Goal: Task Accomplishment & Management: Use online tool/utility

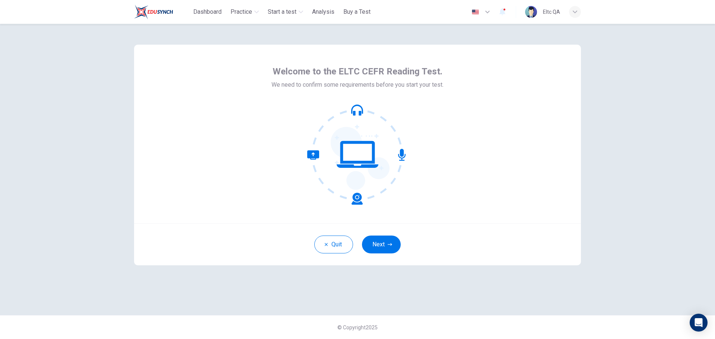
click at [381, 233] on div "Quit Next" at bounding box center [357, 244] width 447 height 42
click at [381, 240] on button "Next" at bounding box center [381, 245] width 39 height 18
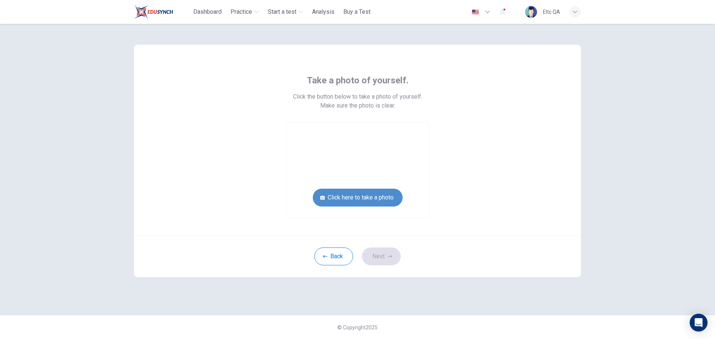
click at [373, 197] on button "Click here to take a photo" at bounding box center [358, 198] width 90 height 18
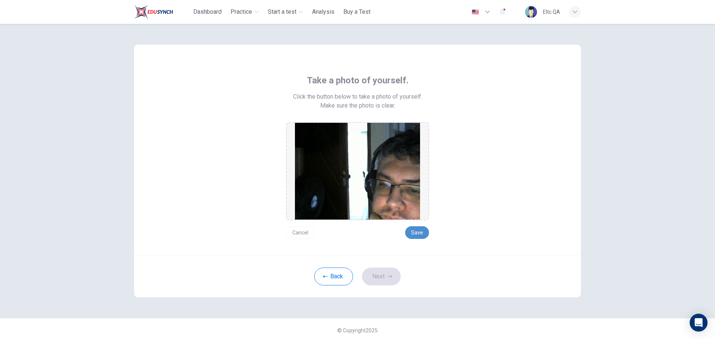
click at [412, 233] on button "Save" at bounding box center [417, 232] width 24 height 13
click at [385, 274] on button "Next" at bounding box center [381, 277] width 39 height 18
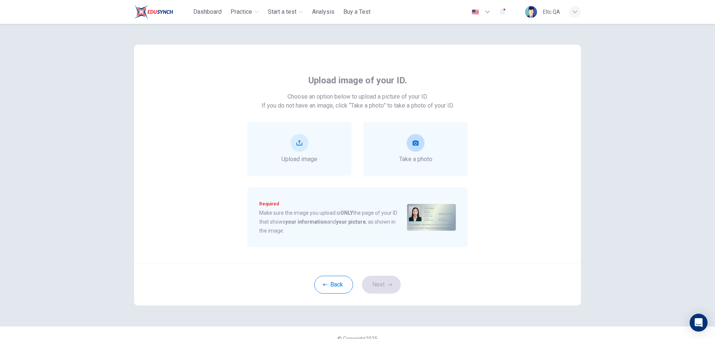
click at [418, 158] on span "Take a photo" at bounding box center [415, 159] width 33 height 9
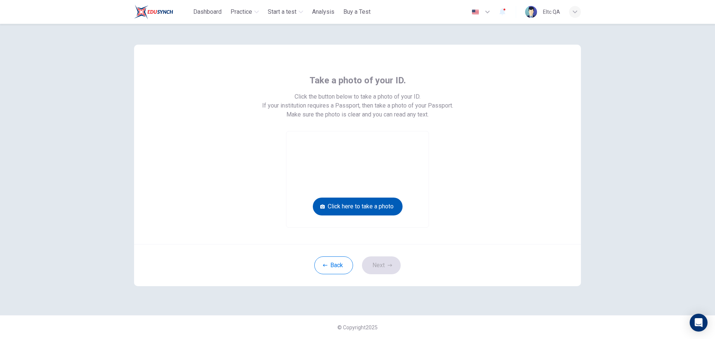
click at [373, 210] on button "Click here to take a photo" at bounding box center [358, 207] width 90 height 18
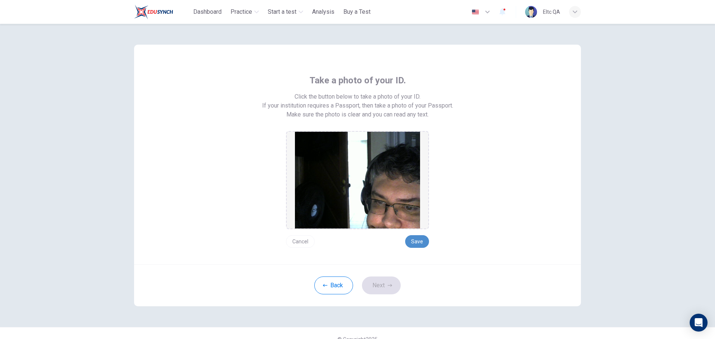
click at [420, 241] on button "Save" at bounding box center [417, 241] width 24 height 13
click at [384, 283] on button "Next" at bounding box center [381, 286] width 39 height 18
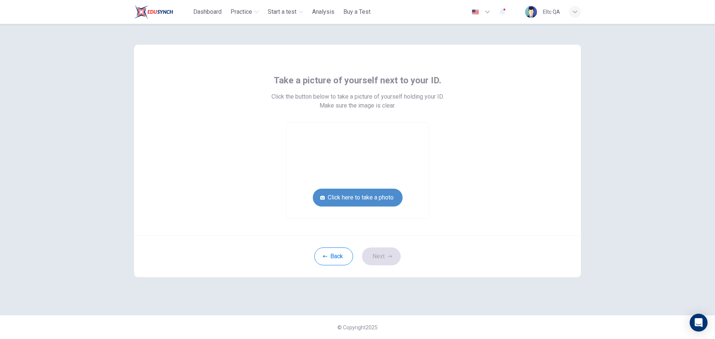
click at [385, 200] on button "Click here to take a photo" at bounding box center [358, 198] width 90 height 18
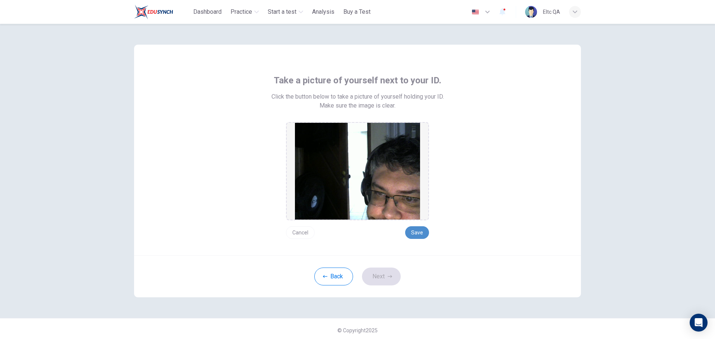
click at [415, 232] on button "Save" at bounding box center [417, 232] width 24 height 13
click at [388, 272] on button "Next" at bounding box center [381, 277] width 39 height 18
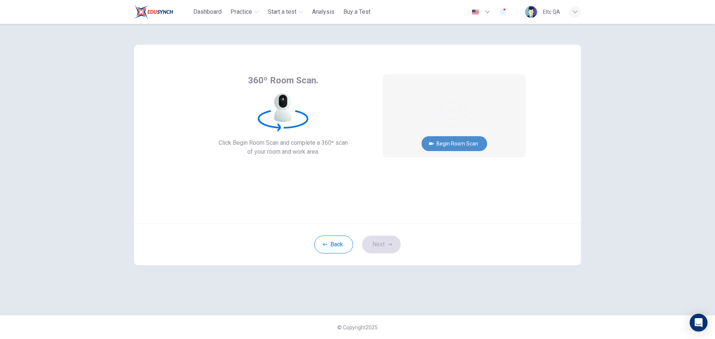
click at [457, 146] on button "Begin Room Scan" at bounding box center [454, 143] width 66 height 15
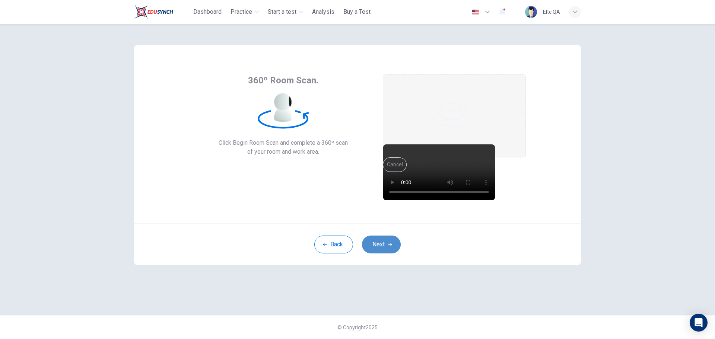
click at [376, 242] on button "Next" at bounding box center [381, 245] width 39 height 18
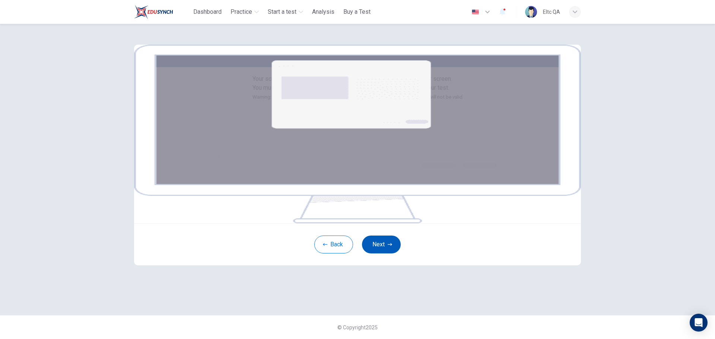
click at [382, 253] on button "Next" at bounding box center [381, 245] width 39 height 18
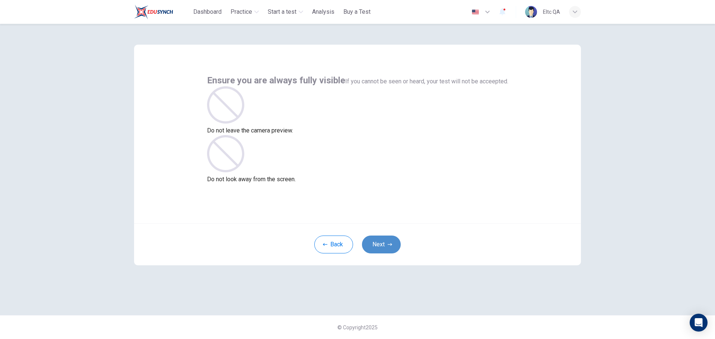
click at [391, 246] on icon "button" at bounding box center [390, 244] width 4 height 4
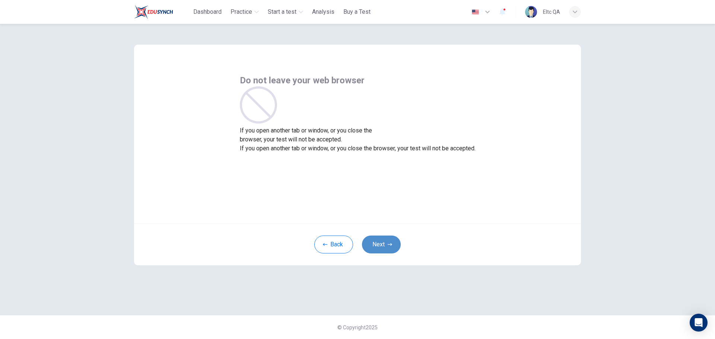
click at [397, 245] on button "Next" at bounding box center [381, 245] width 39 height 18
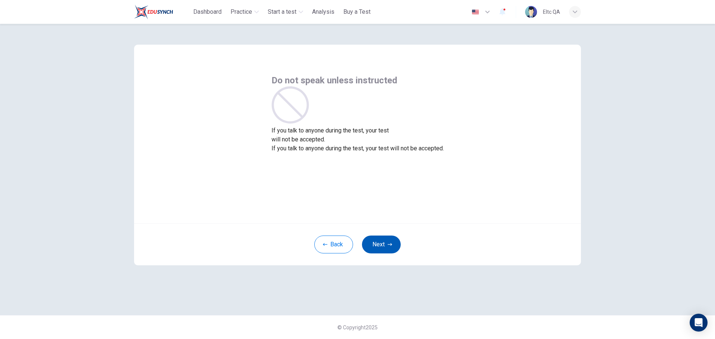
click at [396, 245] on button "Next" at bounding box center [381, 245] width 39 height 18
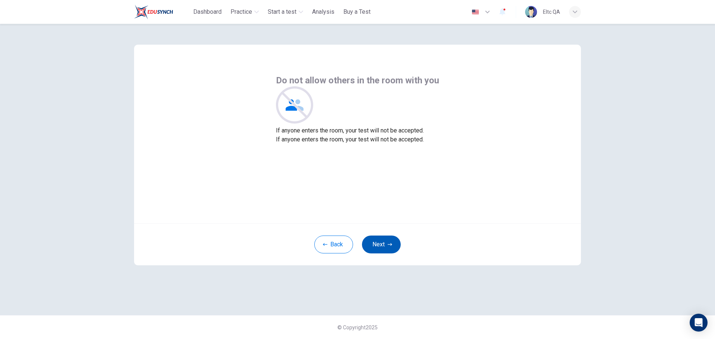
click at [396, 245] on button "Next" at bounding box center [381, 245] width 39 height 18
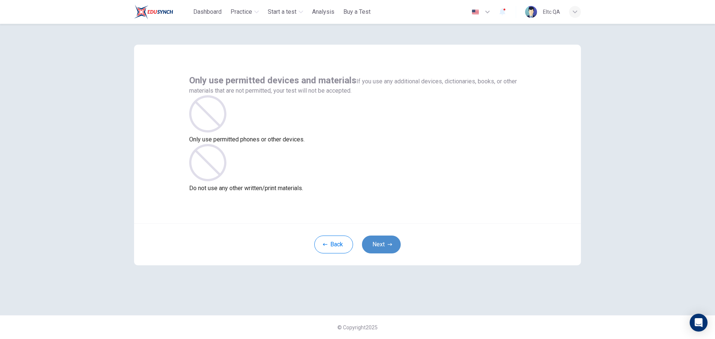
click at [396, 245] on button "Next" at bounding box center [381, 245] width 39 height 18
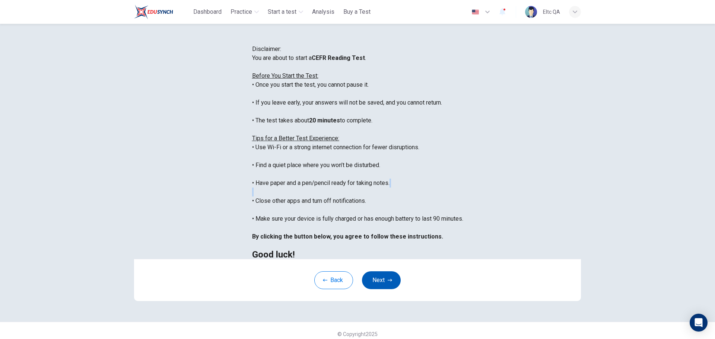
click at [396, 245] on div "You are about to start a CEFR Reading Test . Before You Start the Test: • Once …" at bounding box center [357, 156] width 211 height 205
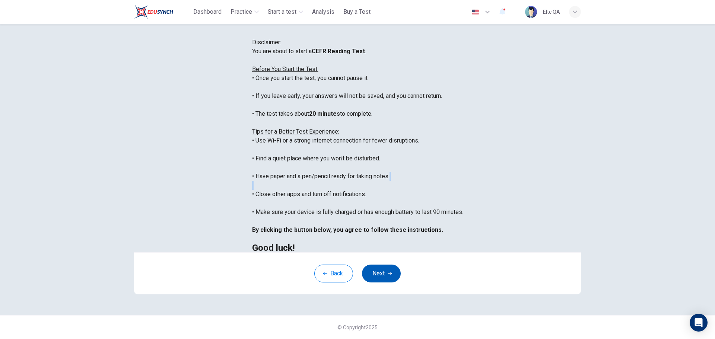
scroll to position [75, 0]
click at [391, 272] on button "Next" at bounding box center [381, 274] width 39 height 18
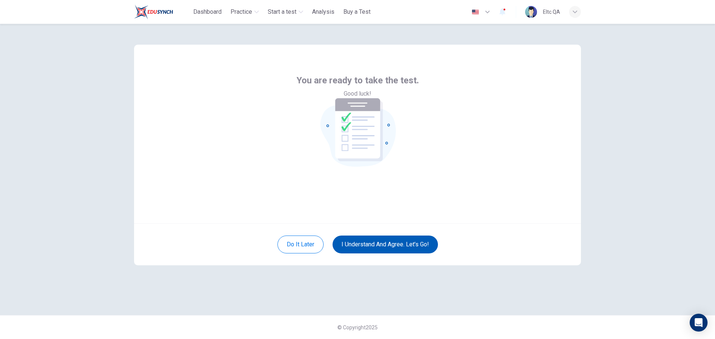
scroll to position [0, 0]
click at [414, 245] on button "I understand and agree. Let’s go!" at bounding box center [384, 245] width 105 height 18
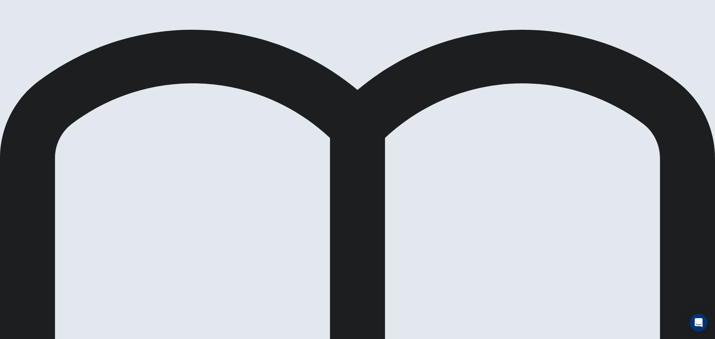
drag, startPoint x: 214, startPoint y: 177, endPoint x: 289, endPoint y: 201, distance: 78.6
drag, startPoint x: 230, startPoint y: 207, endPoint x: 350, endPoint y: 223, distance: 121.0
drag, startPoint x: 197, startPoint y: 196, endPoint x: 339, endPoint y: 237, distance: 147.4
drag, startPoint x: 357, startPoint y: 185, endPoint x: 462, endPoint y: 178, distance: 105.6
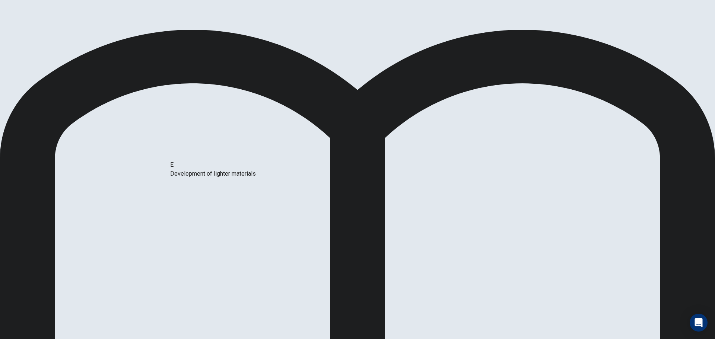
drag, startPoint x: 225, startPoint y: 174, endPoint x: 460, endPoint y: 230, distance: 241.8
drag, startPoint x: 204, startPoint y: 203, endPoint x: 479, endPoint y: 238, distance: 276.9
drag, startPoint x: 330, startPoint y: 243, endPoint x: 227, endPoint y: 210, distance: 107.8
drag, startPoint x: 220, startPoint y: 178, endPoint x: 344, endPoint y: 233, distance: 136.3
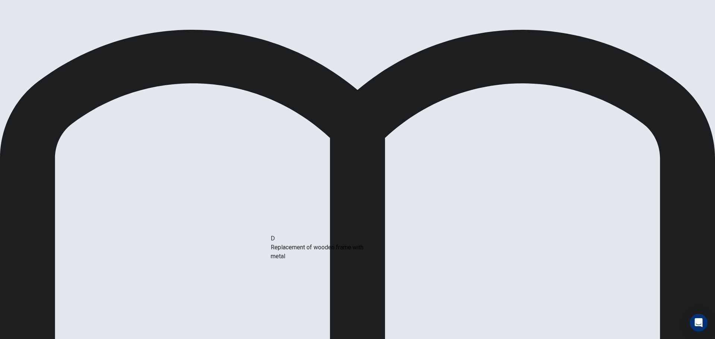
drag, startPoint x: 198, startPoint y: 175, endPoint x: 320, endPoint y: 255, distance: 146.1
drag, startPoint x: 196, startPoint y: 198, endPoint x: 335, endPoint y: 232, distance: 142.8
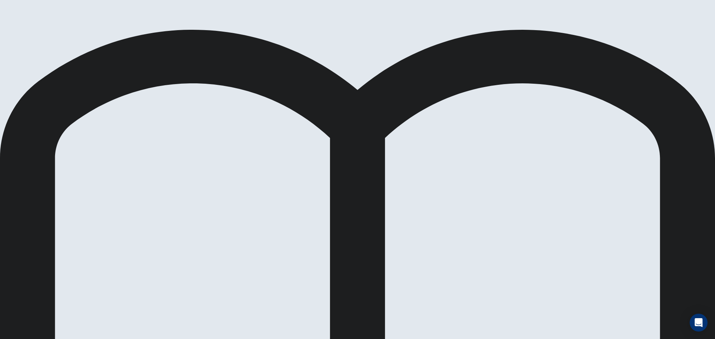
drag, startPoint x: 271, startPoint y: 211, endPoint x: 318, endPoint y: 247, distance: 58.7
drag, startPoint x: 463, startPoint y: 236, endPoint x: 190, endPoint y: 217, distance: 273.9
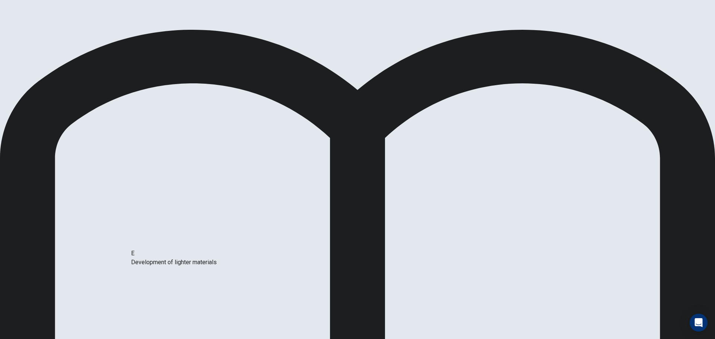
drag, startPoint x: 472, startPoint y: 204, endPoint x: 179, endPoint y: 262, distance: 298.6
drag, startPoint x: 466, startPoint y: 173, endPoint x: 192, endPoint y: 218, distance: 278.0
drag, startPoint x: 208, startPoint y: 189, endPoint x: 333, endPoint y: 238, distance: 134.0
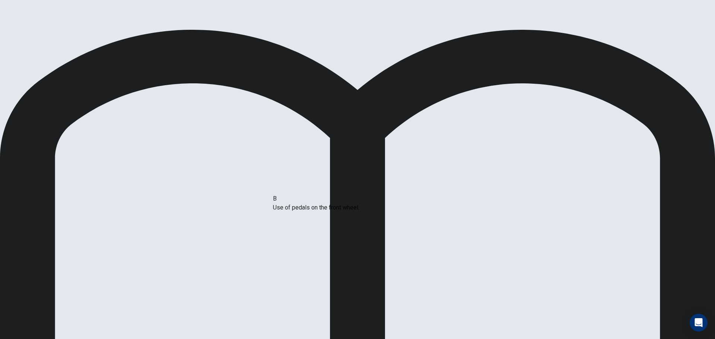
drag, startPoint x: 183, startPoint y: 168, endPoint x: 323, endPoint y: 231, distance: 153.6
drag, startPoint x: 338, startPoint y: 211, endPoint x: 191, endPoint y: 204, distance: 146.8
drag, startPoint x: 243, startPoint y: 224, endPoint x: 319, endPoint y: 225, distance: 75.9
drag, startPoint x: 234, startPoint y: 207, endPoint x: 365, endPoint y: 251, distance: 137.7
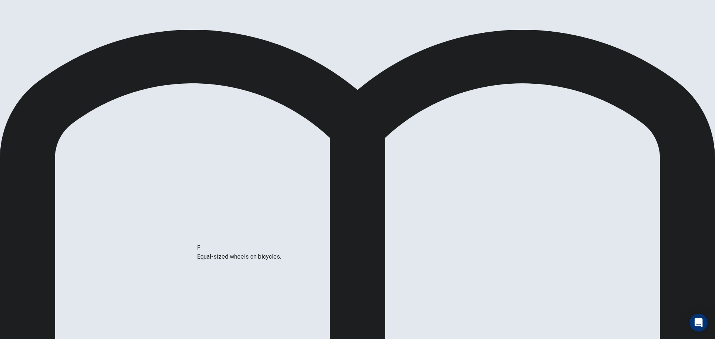
scroll to position [16, 0]
drag, startPoint x: 189, startPoint y: 217, endPoint x: 334, endPoint y: 255, distance: 149.1
drag, startPoint x: 205, startPoint y: 189, endPoint x: 378, endPoint y: 260, distance: 186.5
drag, startPoint x: 263, startPoint y: 197, endPoint x: 454, endPoint y: 192, distance: 191.4
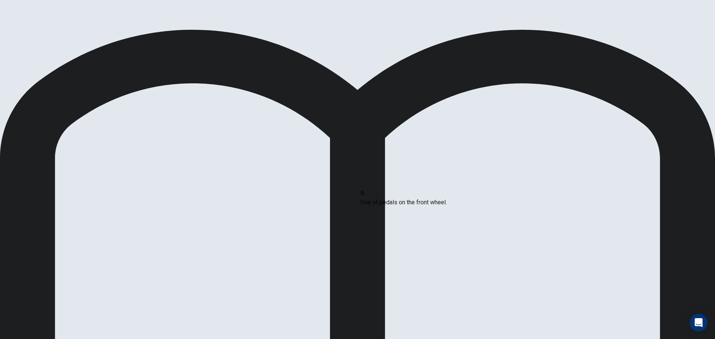
drag, startPoint x: 271, startPoint y: 186, endPoint x: 472, endPoint y: 208, distance: 202.2
drag, startPoint x: 199, startPoint y: 177, endPoint x: 469, endPoint y: 237, distance: 276.1
drag, startPoint x: 188, startPoint y: 168, endPoint x: 473, endPoint y: 253, distance: 297.6
drag, startPoint x: 333, startPoint y: 149, endPoint x: 319, endPoint y: 148, distance: 13.8
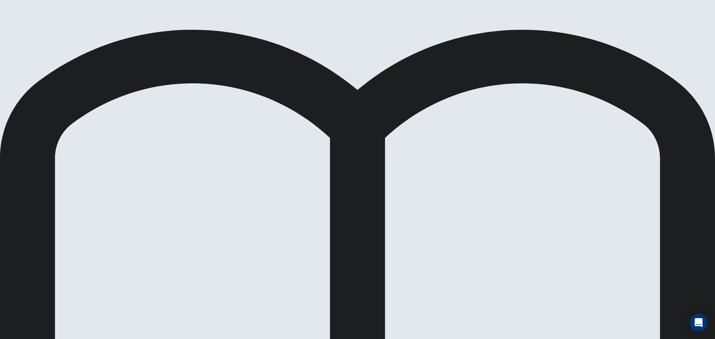
drag, startPoint x: 347, startPoint y: 238, endPoint x: 220, endPoint y: 216, distance: 128.4
drag, startPoint x: 204, startPoint y: 170, endPoint x: 350, endPoint y: 237, distance: 160.8
drag, startPoint x: 210, startPoint y: 170, endPoint x: 380, endPoint y: 210, distance: 174.4
drag, startPoint x: 221, startPoint y: 207, endPoint x: 382, endPoint y: 228, distance: 162.5
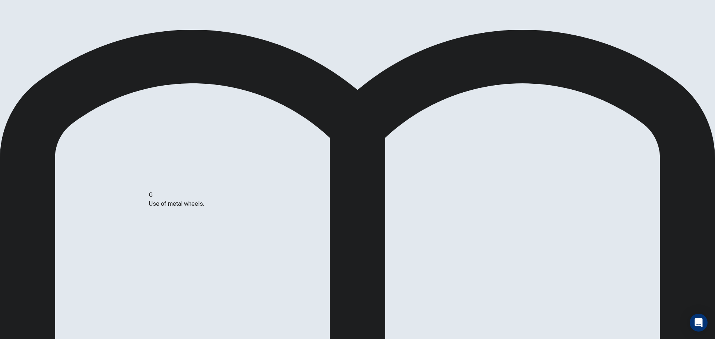
drag, startPoint x: 483, startPoint y: 241, endPoint x: 207, endPoint y: 241, distance: 275.5
drag, startPoint x: 476, startPoint y: 204, endPoint x: 192, endPoint y: 231, distance: 285.7
drag, startPoint x: 459, startPoint y: 177, endPoint x: 179, endPoint y: 215, distance: 282.9
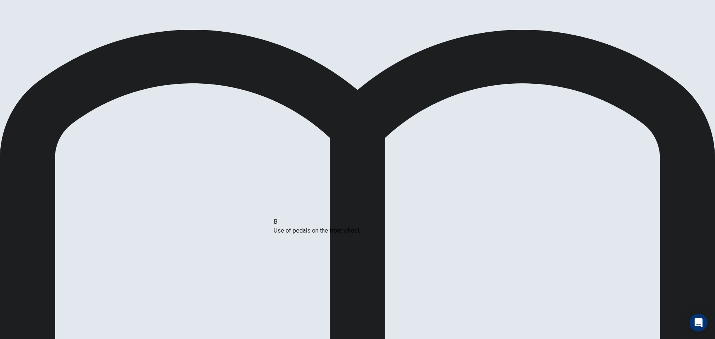
drag, startPoint x: 208, startPoint y: 173, endPoint x: 331, endPoint y: 234, distance: 136.7
drag, startPoint x: 332, startPoint y: 206, endPoint x: 191, endPoint y: 207, distance: 141.8
drag, startPoint x: 195, startPoint y: 167, endPoint x: 312, endPoint y: 212, distance: 126.0
drag, startPoint x: 201, startPoint y: 171, endPoint x: 364, endPoint y: 256, distance: 184.5
drag, startPoint x: 213, startPoint y: 174, endPoint x: 380, endPoint y: 233, distance: 177.9
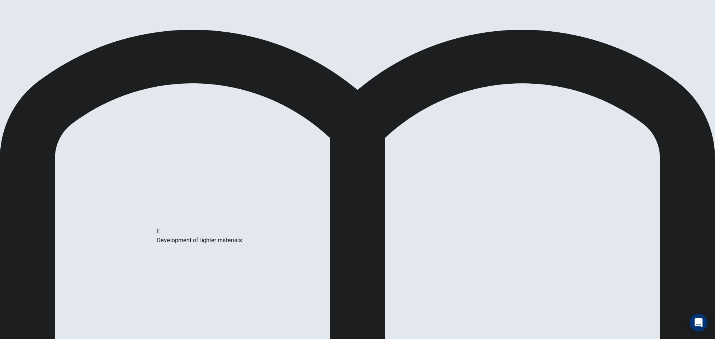
scroll to position [8, 0]
drag, startPoint x: 217, startPoint y: 243, endPoint x: 379, endPoint y: 229, distance: 163.3
drag, startPoint x: 196, startPoint y: 265, endPoint x: 377, endPoint y: 223, distance: 185.5
drag, startPoint x: 366, startPoint y: 208, endPoint x: 247, endPoint y: 200, distance: 119.1
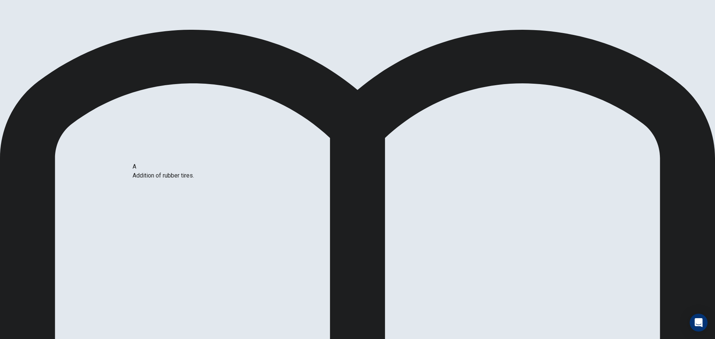
scroll to position [2, 0]
drag, startPoint x: 354, startPoint y: 175, endPoint x: 212, endPoint y: 172, distance: 142.2
drag, startPoint x: 200, startPoint y: 227, endPoint x: 312, endPoint y: 207, distance: 113.5
drag, startPoint x: 199, startPoint y: 197, endPoint x: 348, endPoint y: 208, distance: 149.7
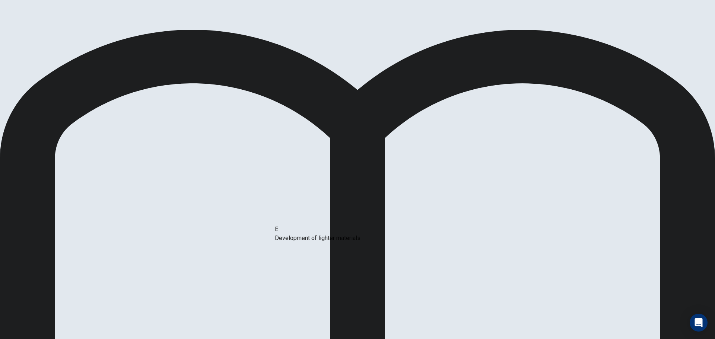
drag, startPoint x: 288, startPoint y: 241, endPoint x: 373, endPoint y: 222, distance: 87.0
drag, startPoint x: 214, startPoint y: 256, endPoint x: 217, endPoint y: 249, distance: 7.3
drag, startPoint x: 207, startPoint y: 237, endPoint x: 381, endPoint y: 213, distance: 175.1
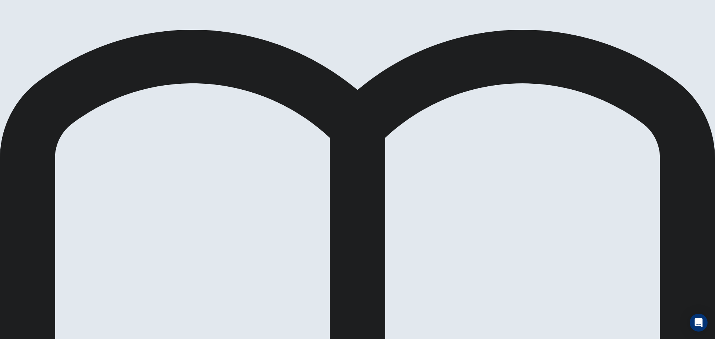
drag, startPoint x: 206, startPoint y: 270, endPoint x: 248, endPoint y: 253, distance: 44.9
drag, startPoint x: 195, startPoint y: 224, endPoint x: 361, endPoint y: 237, distance: 167.0
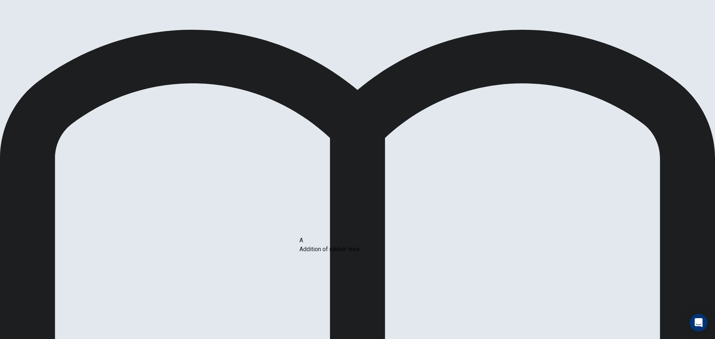
drag, startPoint x: 211, startPoint y: 165, endPoint x: 364, endPoint y: 251, distance: 175.2
drag, startPoint x: 248, startPoint y: 255, endPoint x: 326, endPoint y: 226, distance: 83.2
drag, startPoint x: 253, startPoint y: 221, endPoint x: 471, endPoint y: 194, distance: 219.4
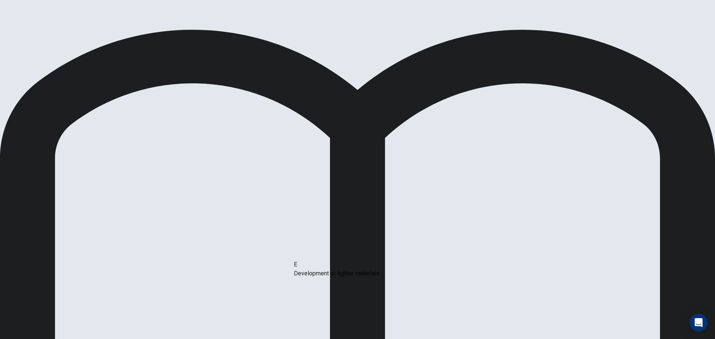
drag, startPoint x: 174, startPoint y: 201, endPoint x: 341, endPoint y: 233, distance: 169.8
drag, startPoint x: 229, startPoint y: 197, endPoint x: 364, endPoint y: 204, distance: 134.6
drag, startPoint x: 348, startPoint y: 184, endPoint x: 484, endPoint y: 204, distance: 137.4
drag
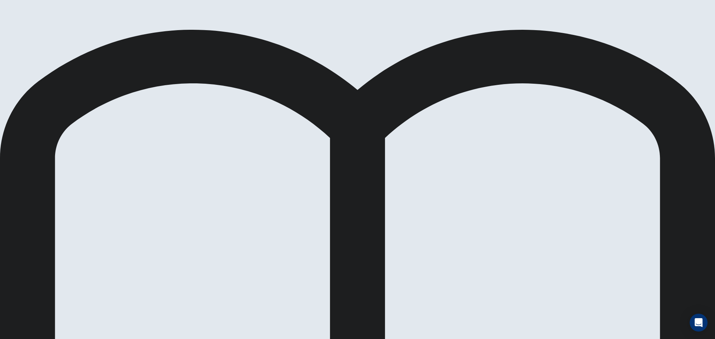
scroll to position [0, 0]
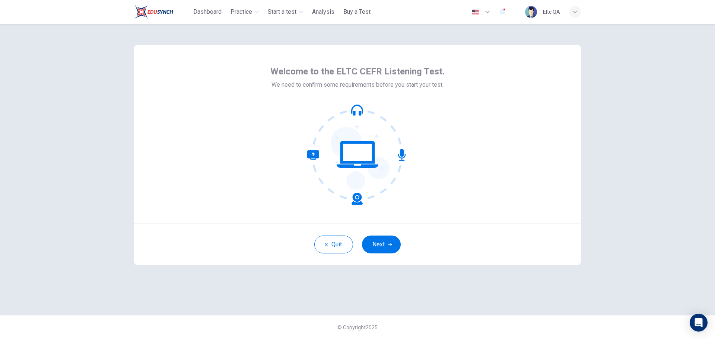
click at [219, 137] on div "Welcome to the ELTC CEFR Listening Test. We need to confirm some requirements b…" at bounding box center [357, 134] width 447 height 179
click at [377, 244] on button "Next" at bounding box center [381, 245] width 39 height 18
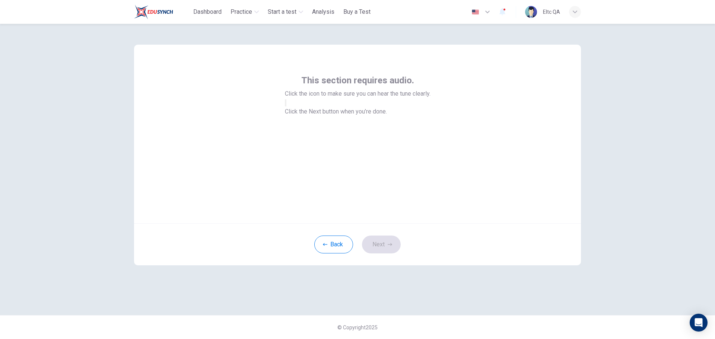
click at [286, 106] on button "button" at bounding box center [285, 102] width 1 height 7
click at [385, 248] on button "Next" at bounding box center [381, 245] width 39 height 18
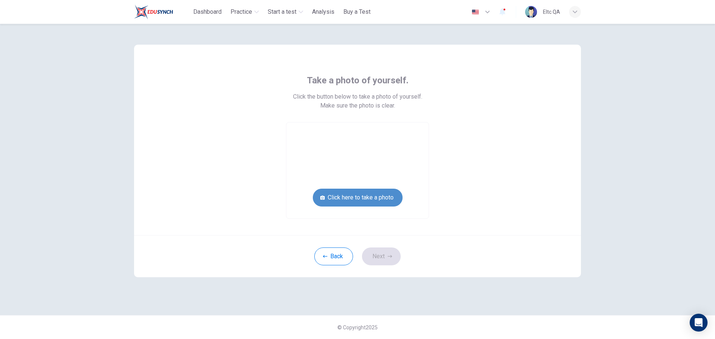
click at [370, 198] on button "Click here to take a photo" at bounding box center [358, 198] width 90 height 18
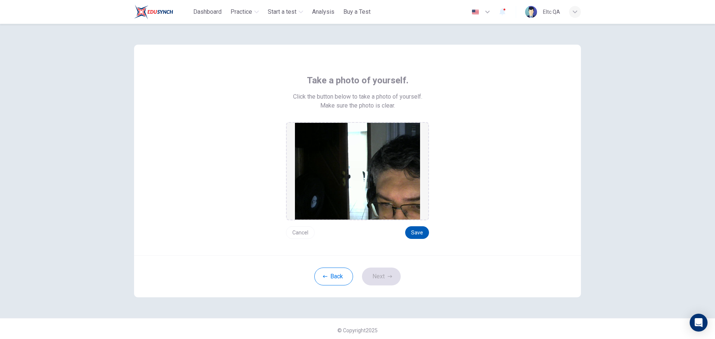
click at [411, 236] on button "Save" at bounding box center [417, 232] width 24 height 13
click at [388, 274] on button "Next" at bounding box center [381, 277] width 39 height 18
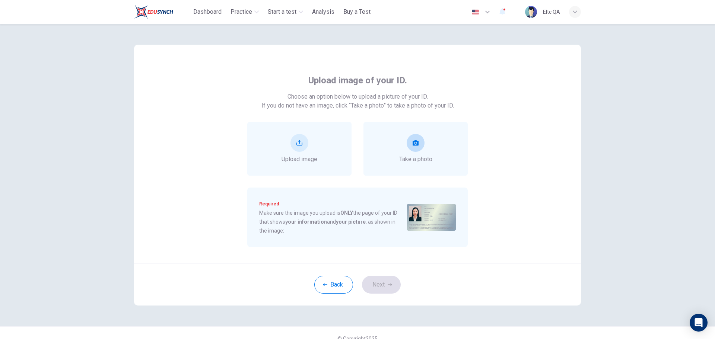
click at [396, 165] on div "Take a photo" at bounding box center [415, 149] width 104 height 54
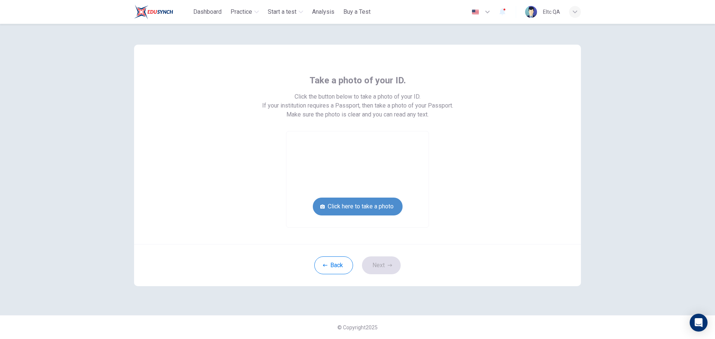
click at [388, 203] on button "Click here to take a photo" at bounding box center [358, 207] width 90 height 18
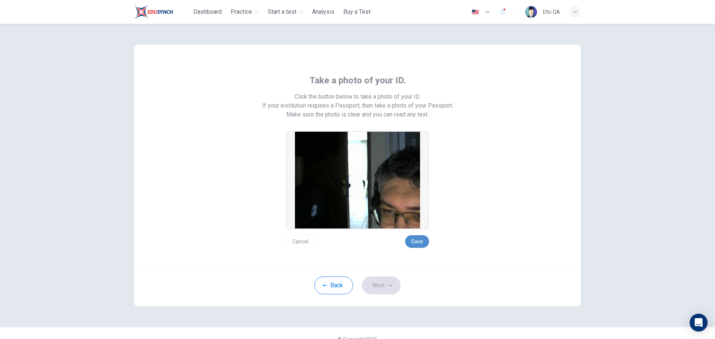
click at [416, 245] on button "Save" at bounding box center [417, 241] width 24 height 13
click at [387, 288] on button "Next" at bounding box center [381, 286] width 39 height 18
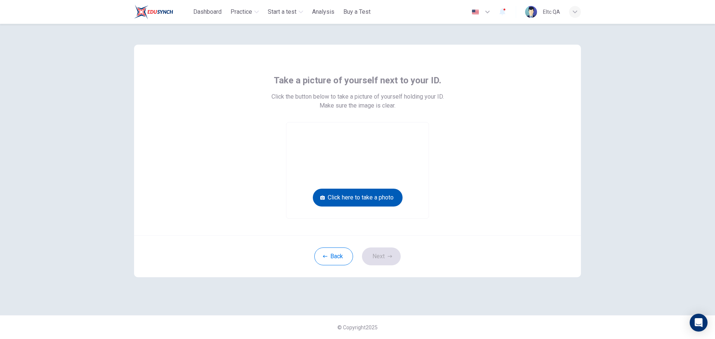
click at [390, 201] on button "Click here to take a photo" at bounding box center [358, 198] width 90 height 18
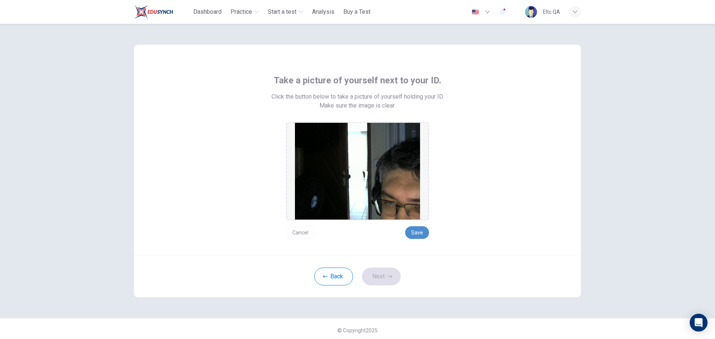
click at [422, 233] on button "Save" at bounding box center [417, 232] width 24 height 13
click at [389, 271] on button "Next" at bounding box center [381, 277] width 39 height 18
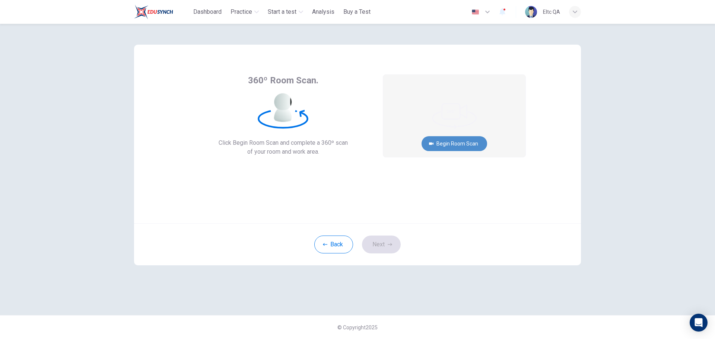
click at [447, 150] on button "Begin Room Scan" at bounding box center [454, 143] width 66 height 15
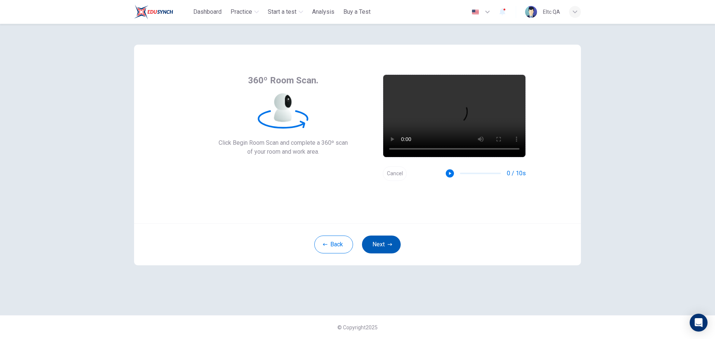
click at [374, 251] on button "Next" at bounding box center [381, 245] width 39 height 18
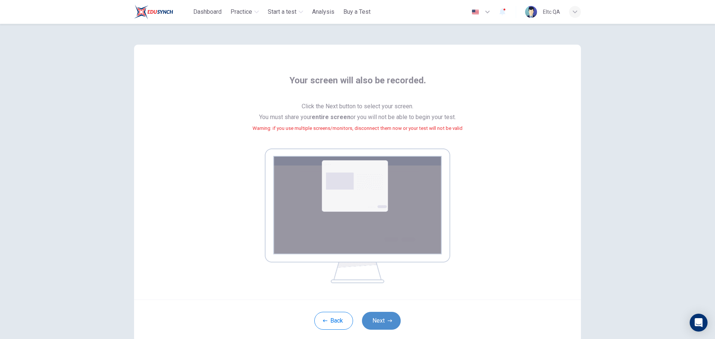
click at [383, 321] on button "Next" at bounding box center [381, 321] width 39 height 18
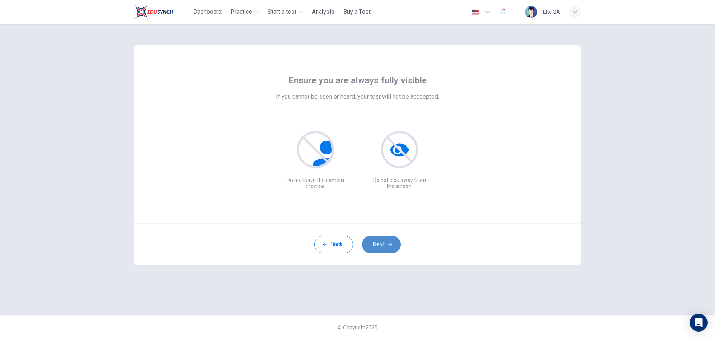
click at [391, 248] on button "Next" at bounding box center [381, 245] width 39 height 18
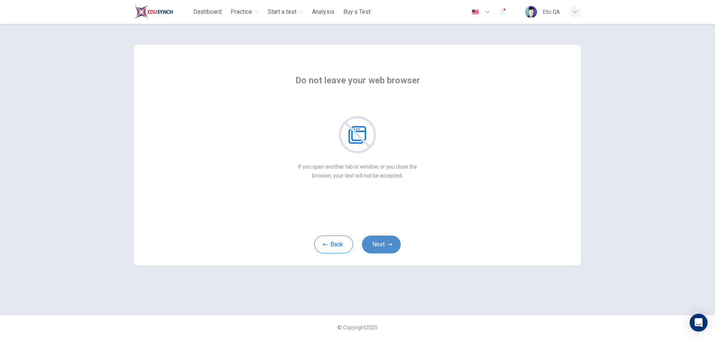
click at [390, 240] on button "Next" at bounding box center [381, 245] width 39 height 18
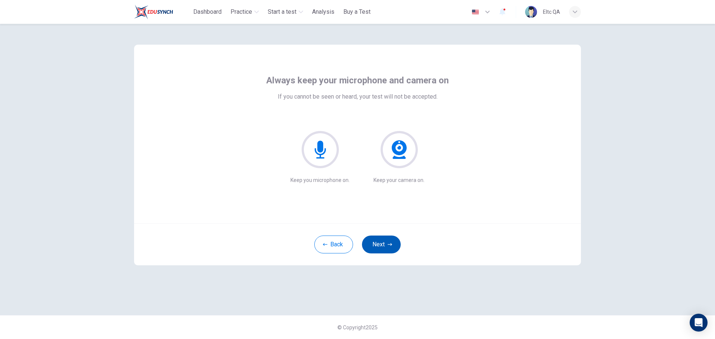
click at [390, 240] on button "Next" at bounding box center [381, 245] width 39 height 18
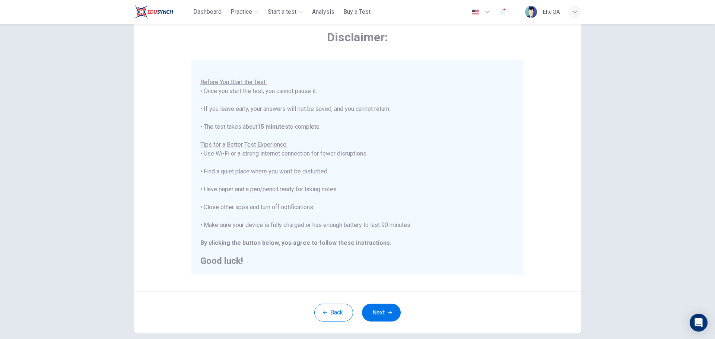
scroll to position [75, 0]
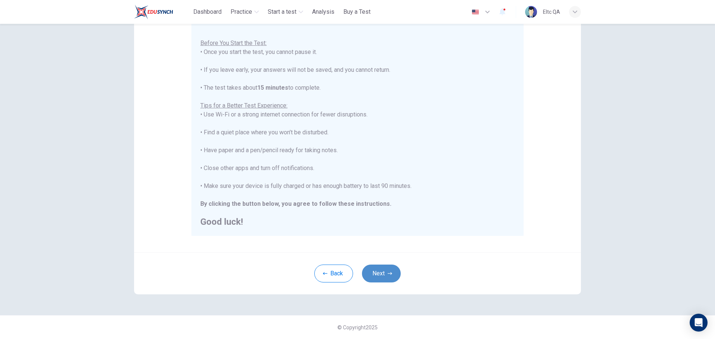
click at [388, 271] on button "Next" at bounding box center [381, 274] width 39 height 18
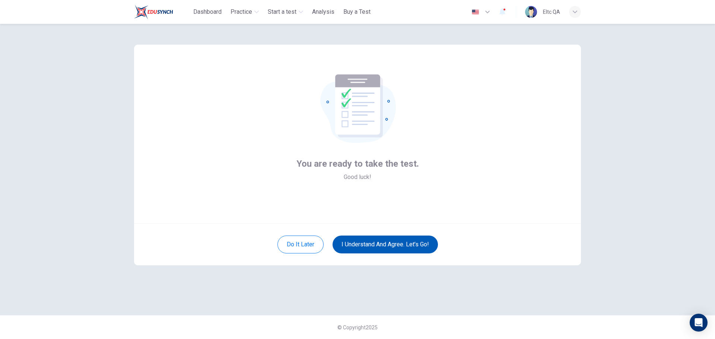
click at [400, 241] on button "I understand and agree. Let’s go!" at bounding box center [384, 245] width 105 height 18
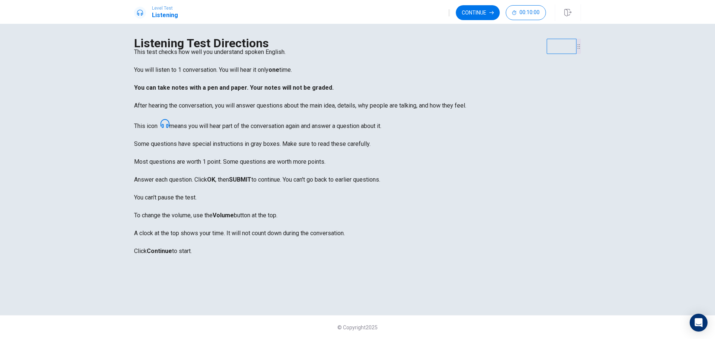
click at [482, 7] on button "Continue" at bounding box center [478, 12] width 44 height 15
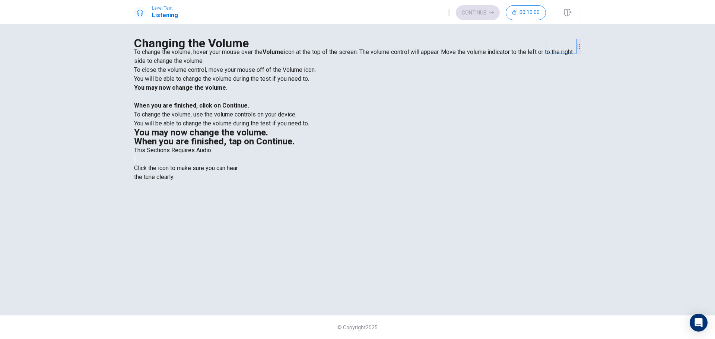
click at [135, 163] on button "button" at bounding box center [134, 159] width 1 height 7
click at [477, 15] on button "Continue" at bounding box center [478, 12] width 44 height 15
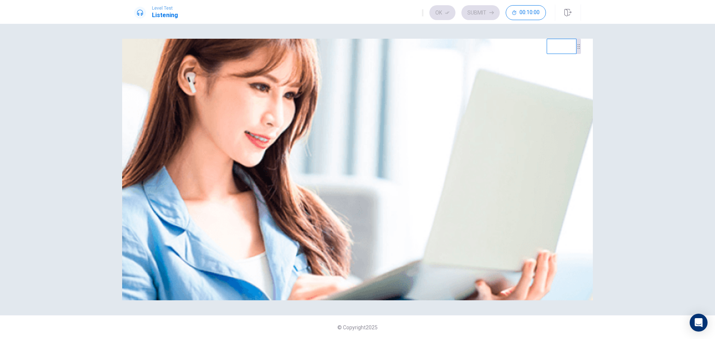
click at [214, 57] on div "Listen to this clip about a New Movie, then answer the questions. You can take …" at bounding box center [357, 48] width 447 height 18
click at [257, 57] on div "Listen to this clip about a New Movie, then answer the questions. You can take …" at bounding box center [357, 48] width 447 height 18
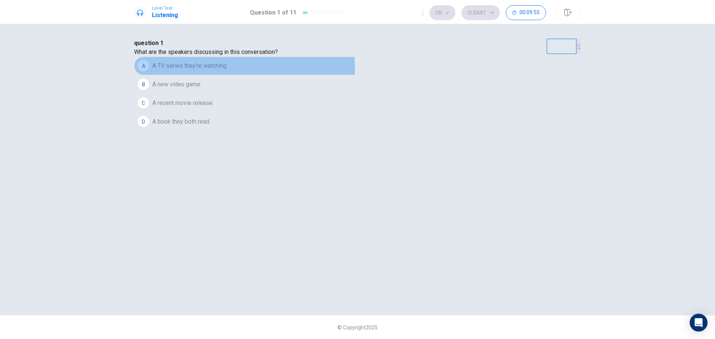
click at [227, 70] on span "A TV series they’re watching." at bounding box center [189, 65] width 75 height 9
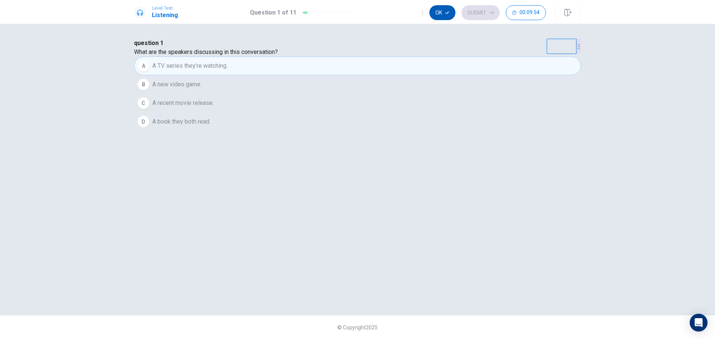
click at [452, 10] on button "Ok" at bounding box center [442, 12] width 26 height 15
click at [472, 11] on button "Submit" at bounding box center [480, 12] width 38 height 15
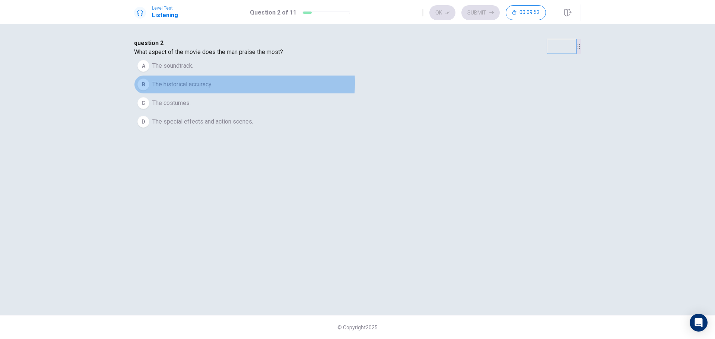
click at [212, 89] on span "The historical accuracy." at bounding box center [182, 84] width 60 height 9
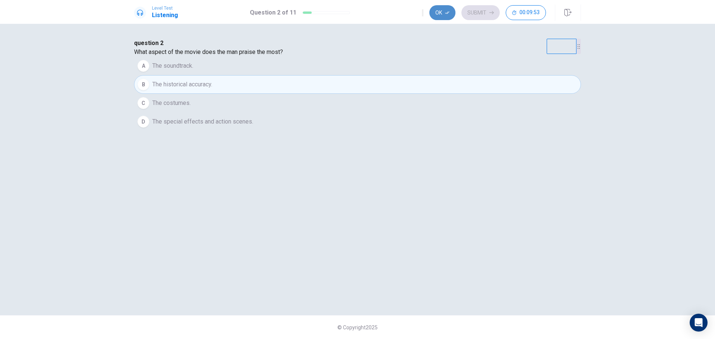
click at [446, 11] on icon "button" at bounding box center [447, 12] width 4 height 4
click at [478, 17] on button "Submit" at bounding box center [480, 12] width 38 height 15
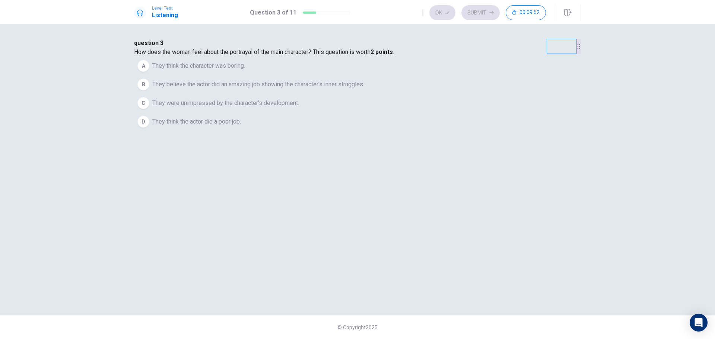
click at [327, 75] on button "A They think the character was boring." at bounding box center [357, 66] width 447 height 19
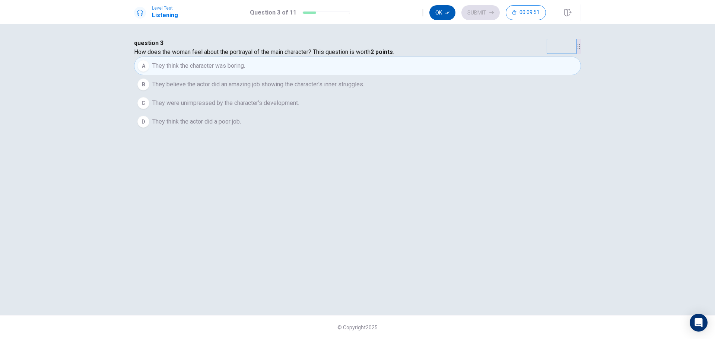
click at [446, 14] on icon "button" at bounding box center [447, 12] width 4 height 4
click at [479, 14] on button "Submit" at bounding box center [480, 12] width 38 height 15
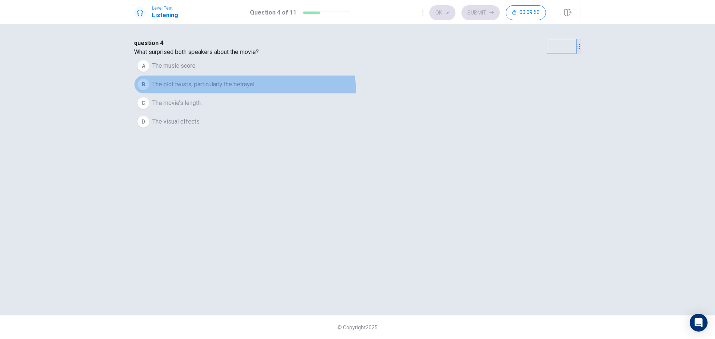
click at [356, 94] on button "B The plot twists, particularly the betrayal." at bounding box center [357, 84] width 447 height 19
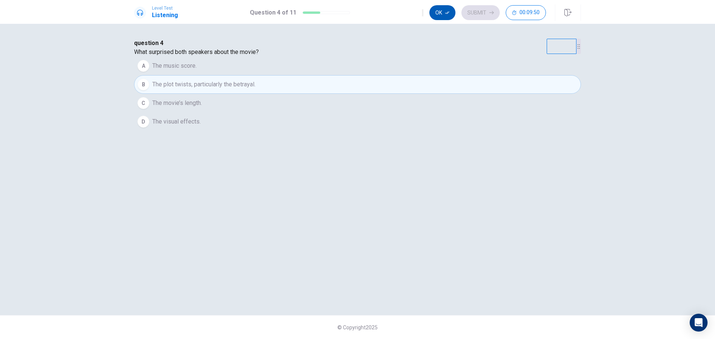
click at [443, 13] on button "Ok" at bounding box center [442, 12] width 26 height 15
click at [471, 13] on button "Submit" at bounding box center [480, 12] width 38 height 15
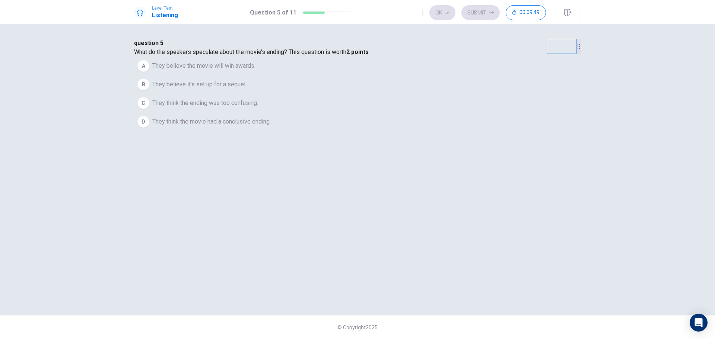
click at [246, 89] on span "They believe it’s set up for a sequel." at bounding box center [199, 84] width 94 height 9
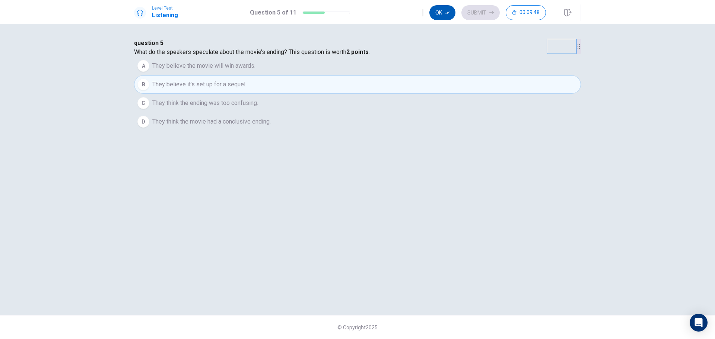
click at [439, 16] on button "Ok" at bounding box center [442, 12] width 26 height 15
click at [473, 18] on button "Submit" at bounding box center [480, 12] width 38 height 15
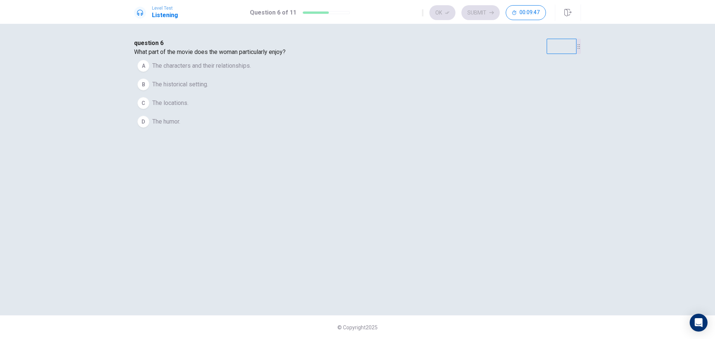
drag, startPoint x: 352, startPoint y: 114, endPoint x: 362, endPoint y: 108, distance: 11.6
click at [251, 70] on span "The characters and their relationships." at bounding box center [201, 65] width 99 height 9
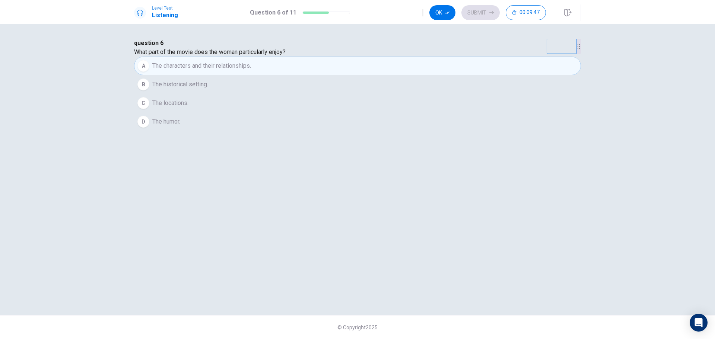
drag, startPoint x: 441, startPoint y: 11, endPoint x: 447, endPoint y: 12, distance: 6.4
click at [441, 11] on button "Ok" at bounding box center [442, 12] width 26 height 15
click at [478, 14] on button "Submit" at bounding box center [480, 12] width 38 height 15
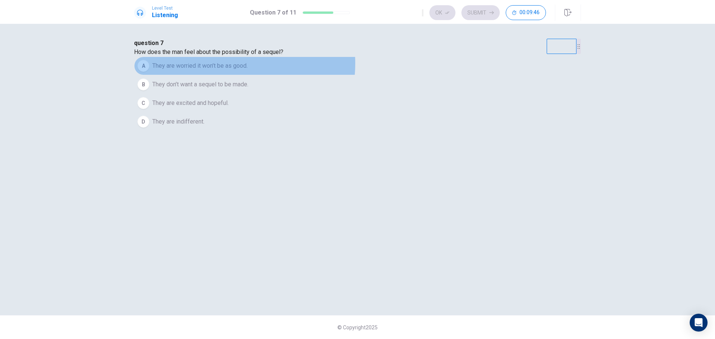
click at [248, 70] on span "They are worried it won’t be as good." at bounding box center [199, 65] width 95 height 9
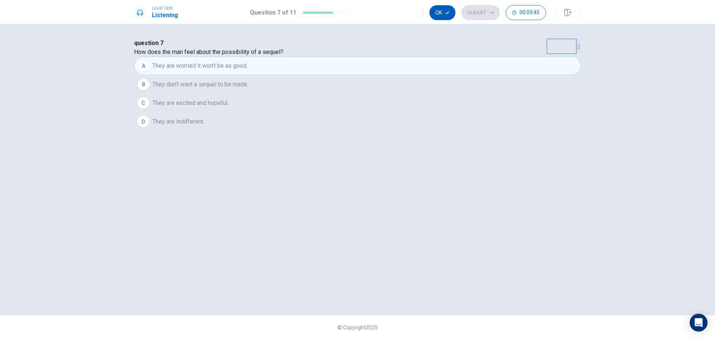
click at [450, 10] on button "Ok" at bounding box center [442, 12] width 26 height 15
click at [472, 12] on button "Submit" at bounding box center [480, 12] width 38 height 15
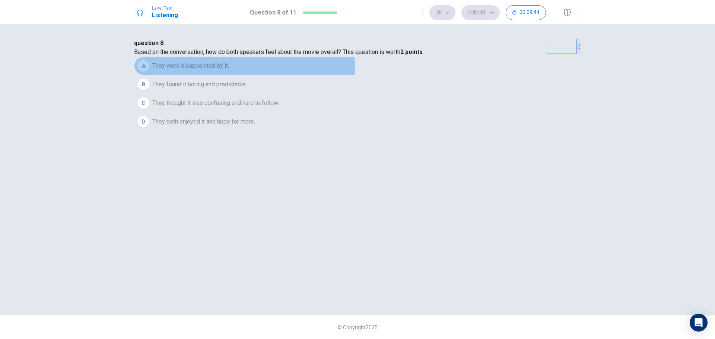
click at [329, 75] on button "A They were disappointed by it." at bounding box center [357, 66] width 447 height 19
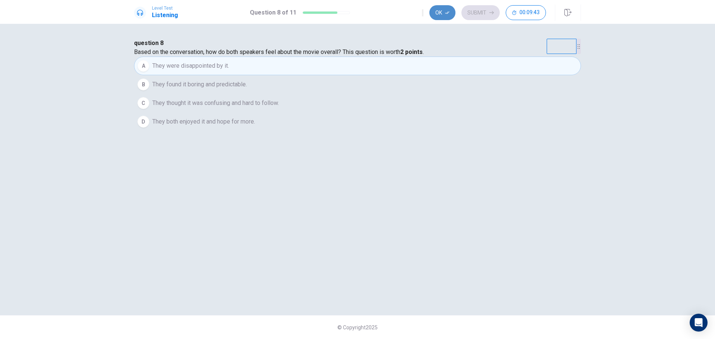
click at [440, 12] on button "Ok" at bounding box center [442, 12] width 26 height 15
click at [476, 12] on button "Submit" at bounding box center [480, 12] width 38 height 15
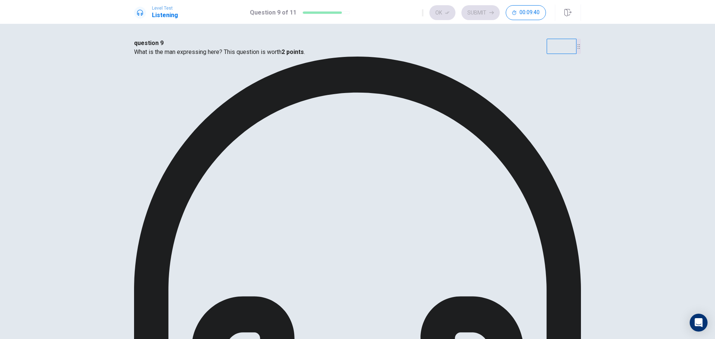
click at [235, 93] on div "question 9 What is the man expressing here? This question is worth 2 points . A…" at bounding box center [357, 310] width 447 height 542
click at [449, 12] on icon "button" at bounding box center [447, 13] width 4 height 3
click at [478, 13] on button "Submit" at bounding box center [480, 12] width 38 height 15
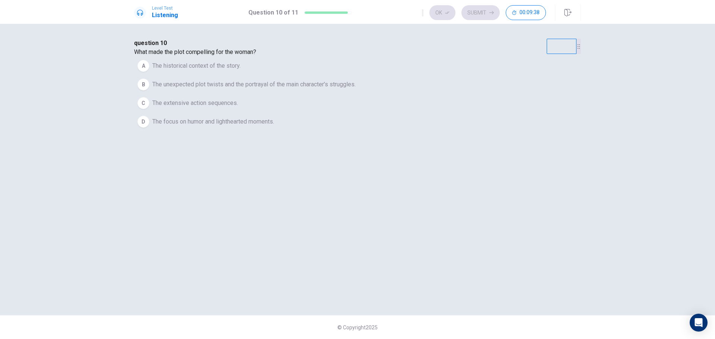
click at [339, 89] on span "The unexpected plot twists and the portrayal of the main character’s struggles." at bounding box center [253, 84] width 203 height 9
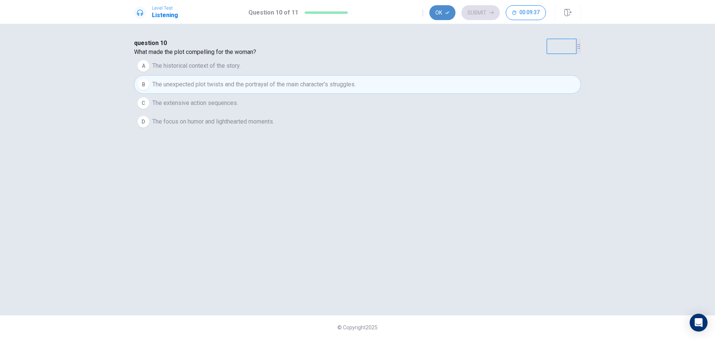
click at [448, 11] on icon "button" at bounding box center [447, 12] width 4 height 4
click at [472, 14] on button "Submit" at bounding box center [480, 12] width 38 height 15
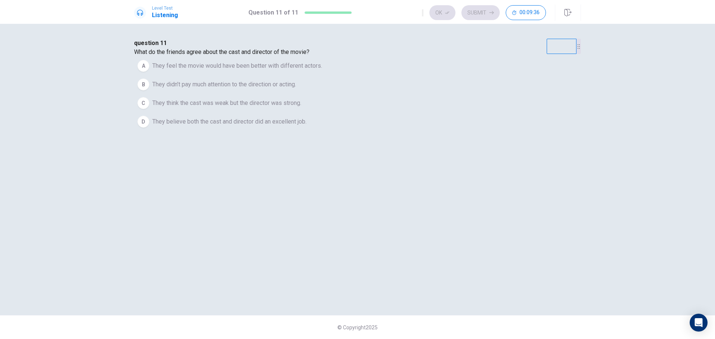
click at [356, 131] on button "D They believe both the cast and director did an excellent job." at bounding box center [357, 121] width 447 height 19
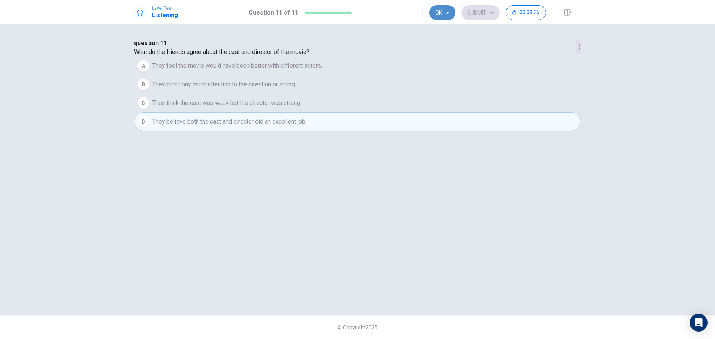
click at [446, 15] on icon "button" at bounding box center [447, 12] width 4 height 4
click at [475, 13] on button "Submit" at bounding box center [480, 12] width 38 height 15
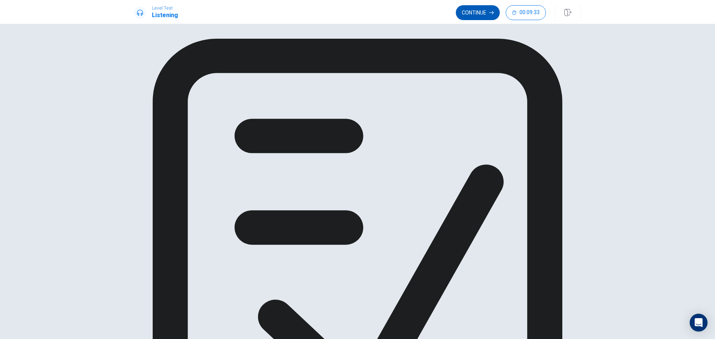
click at [491, 12] on icon "button" at bounding box center [491, 12] width 4 height 4
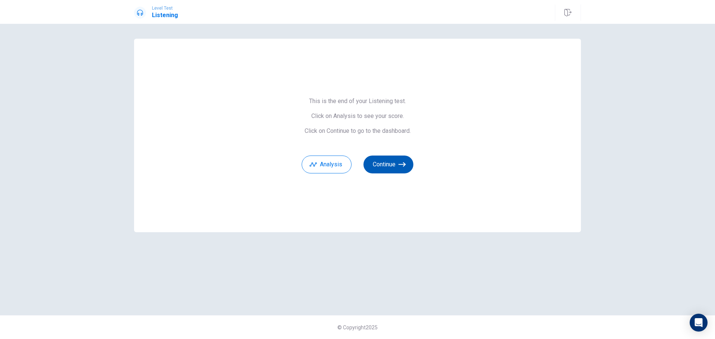
click at [408, 169] on button "Continue" at bounding box center [388, 165] width 50 height 18
